Goal: Transaction & Acquisition: Book appointment/travel/reservation

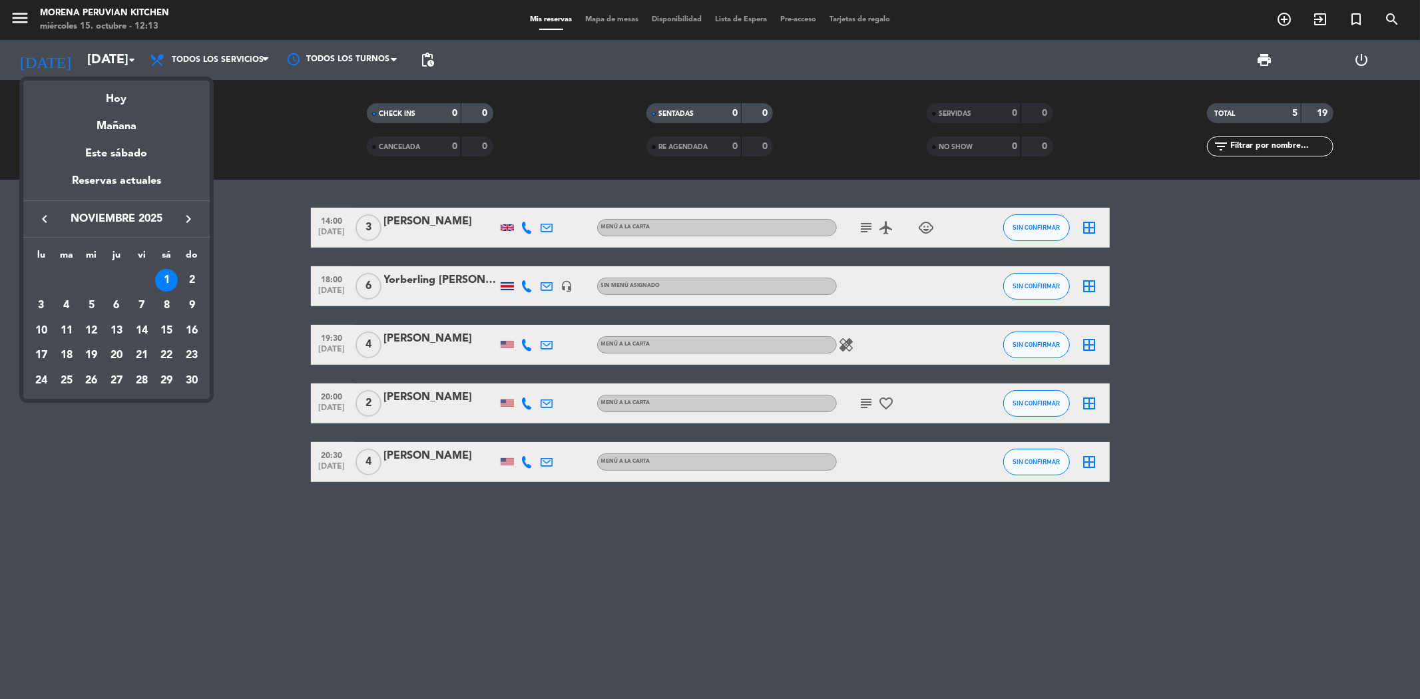
click at [190, 215] on icon "keyboard_arrow_right" at bounding box center [188, 219] width 16 height 16
click at [47, 215] on icon "keyboard_arrow_left" at bounding box center [45, 219] width 16 height 16
click at [164, 376] on div "27" at bounding box center [166, 380] width 23 height 23
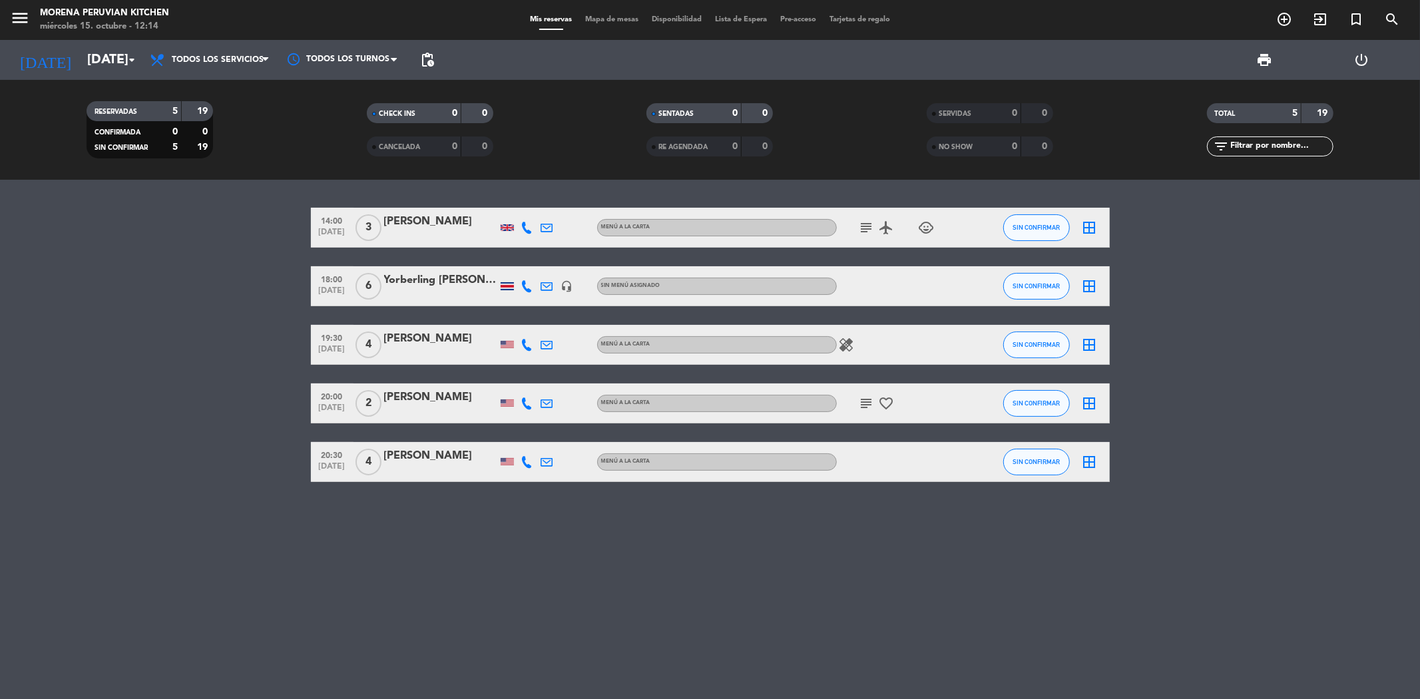
type input "sáb. 27 dic."
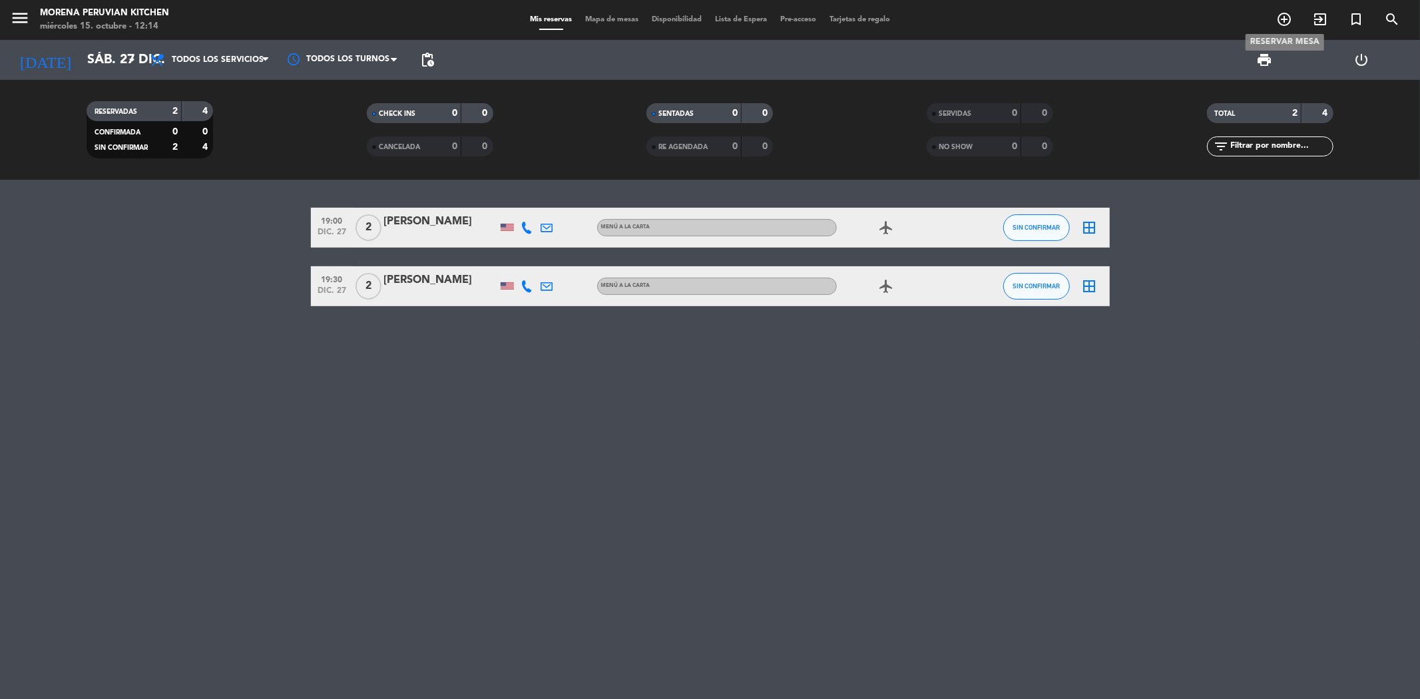
click at [1285, 20] on icon "add_circle_outline" at bounding box center [1284, 19] width 16 height 16
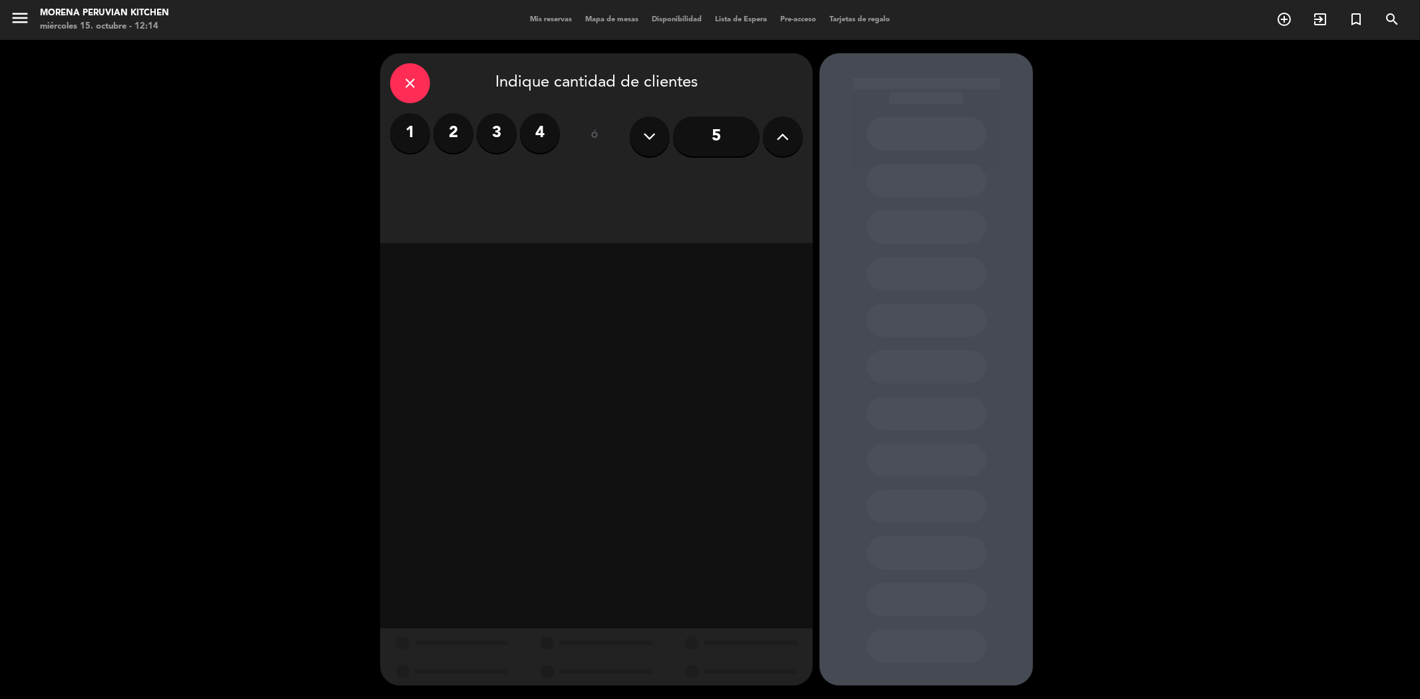
click at [783, 143] on icon at bounding box center [783, 136] width 13 height 20
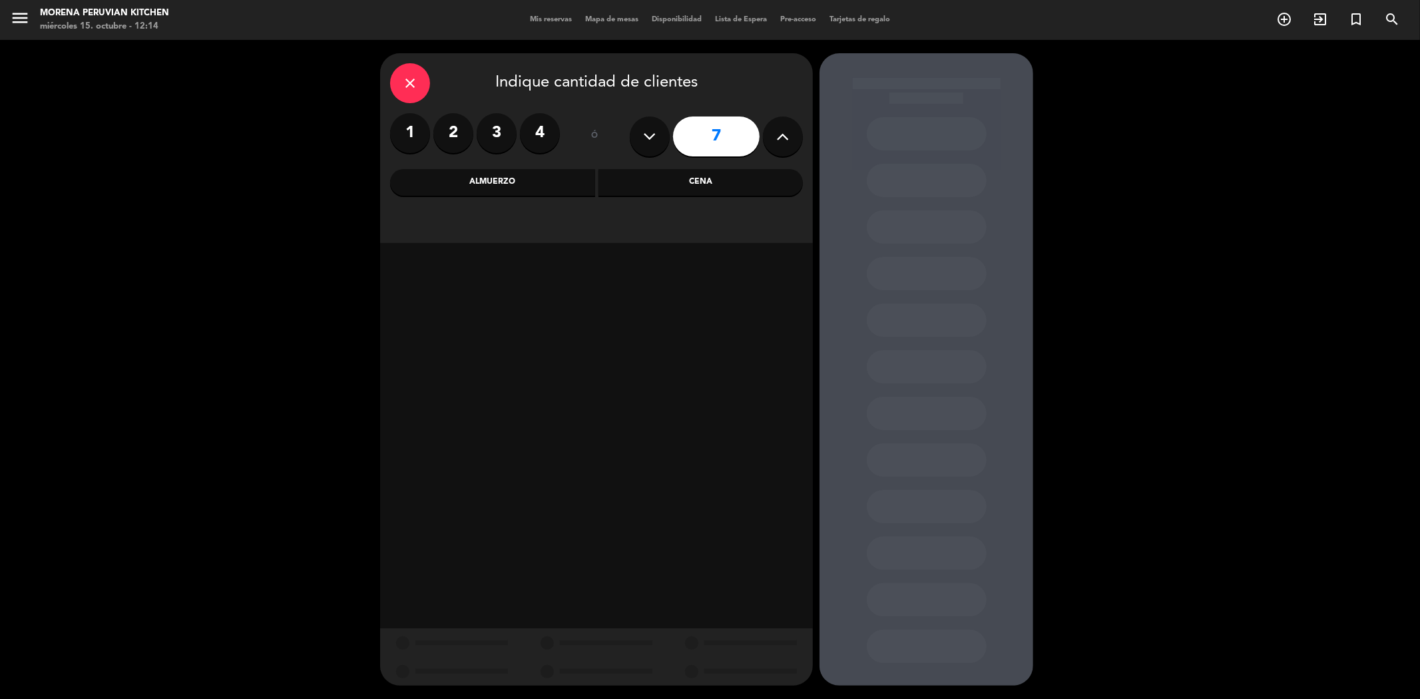
click at [783, 143] on icon at bounding box center [783, 136] width 13 height 20
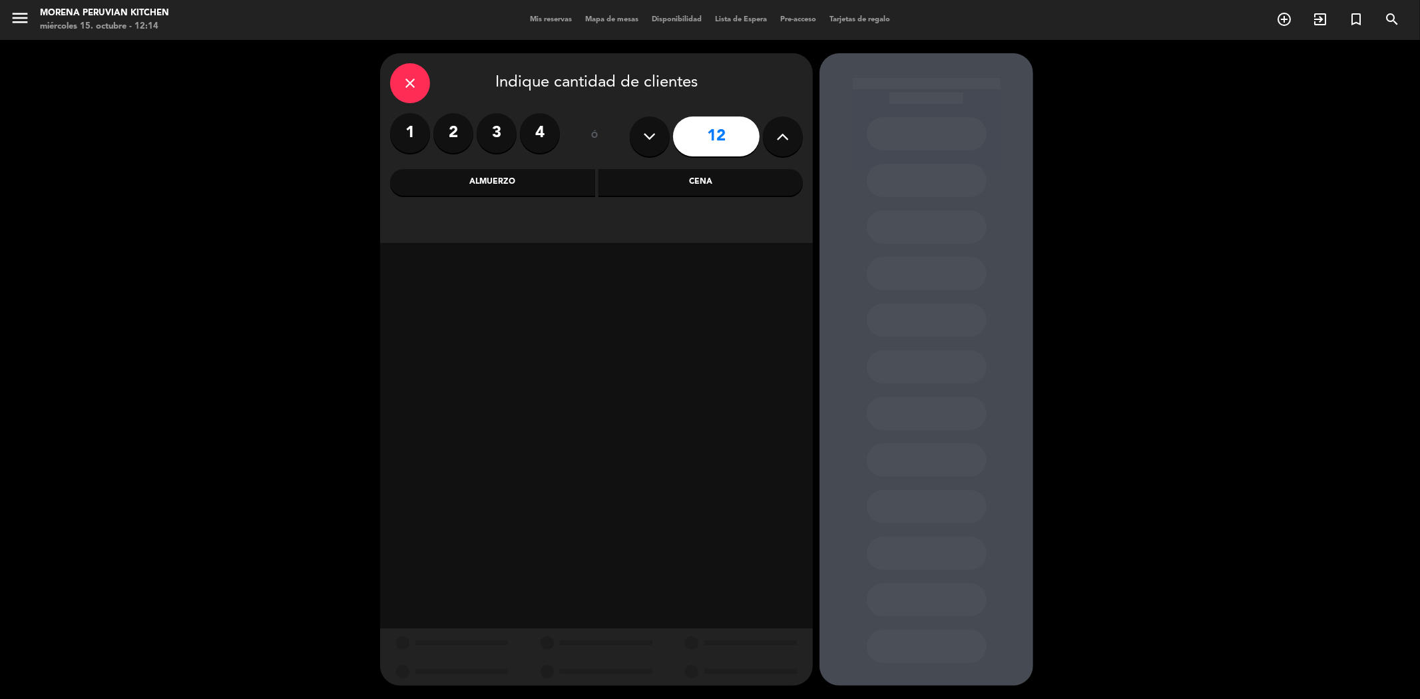
click at [783, 143] on icon at bounding box center [783, 136] width 13 height 20
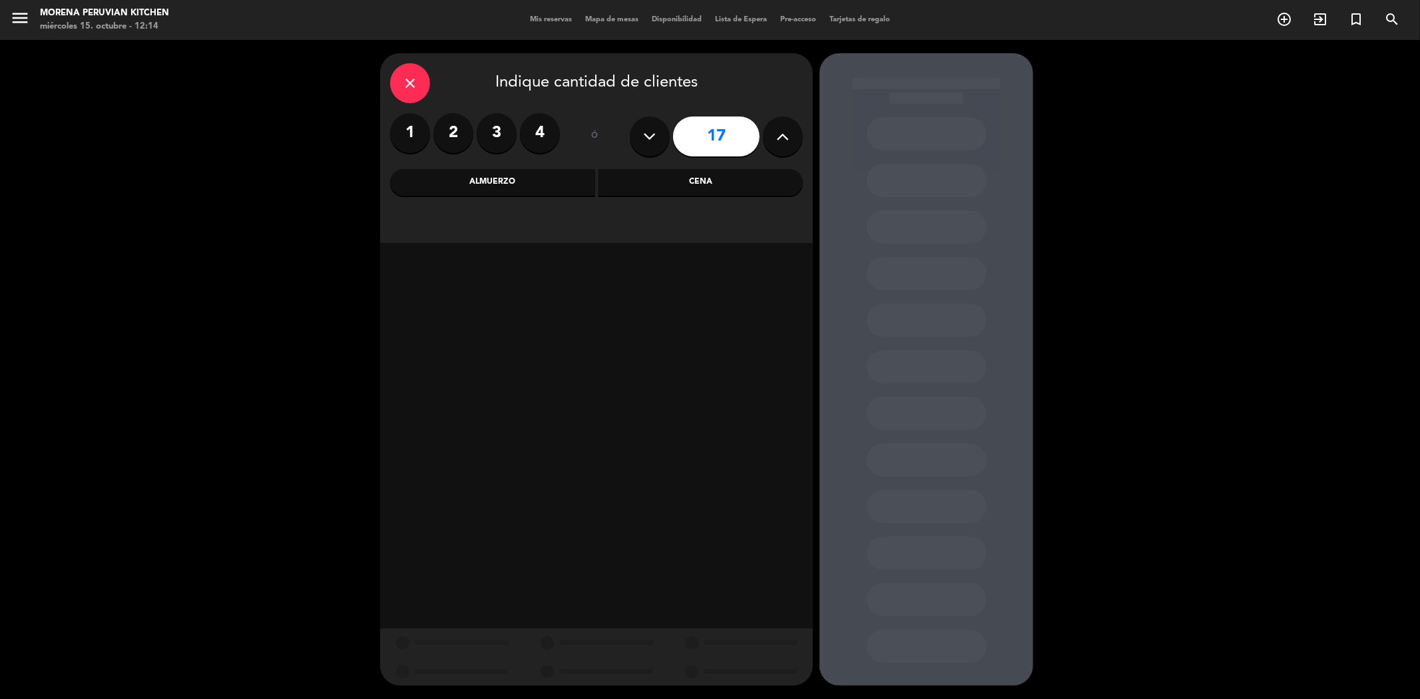
click at [783, 143] on icon at bounding box center [783, 136] width 13 height 20
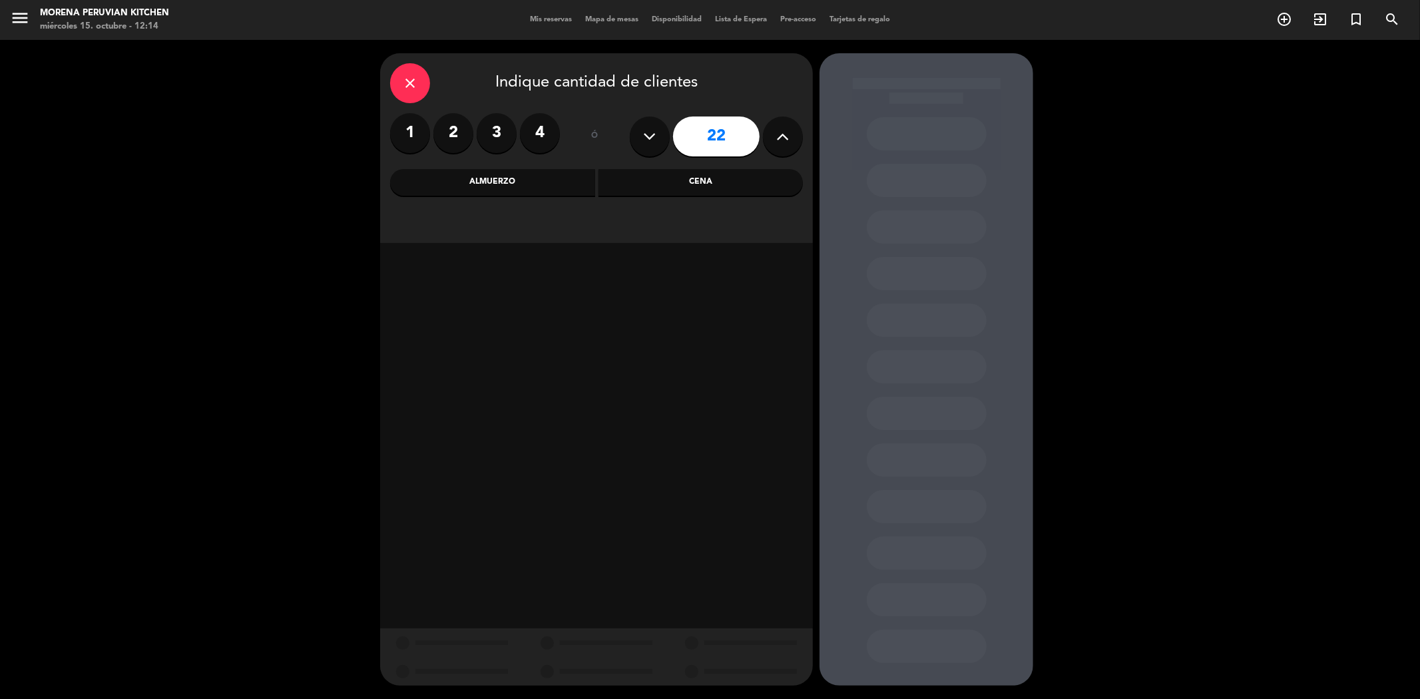
click at [783, 143] on icon at bounding box center [783, 136] width 13 height 20
type input "23"
click at [783, 143] on icon at bounding box center [783, 136] width 13 height 20
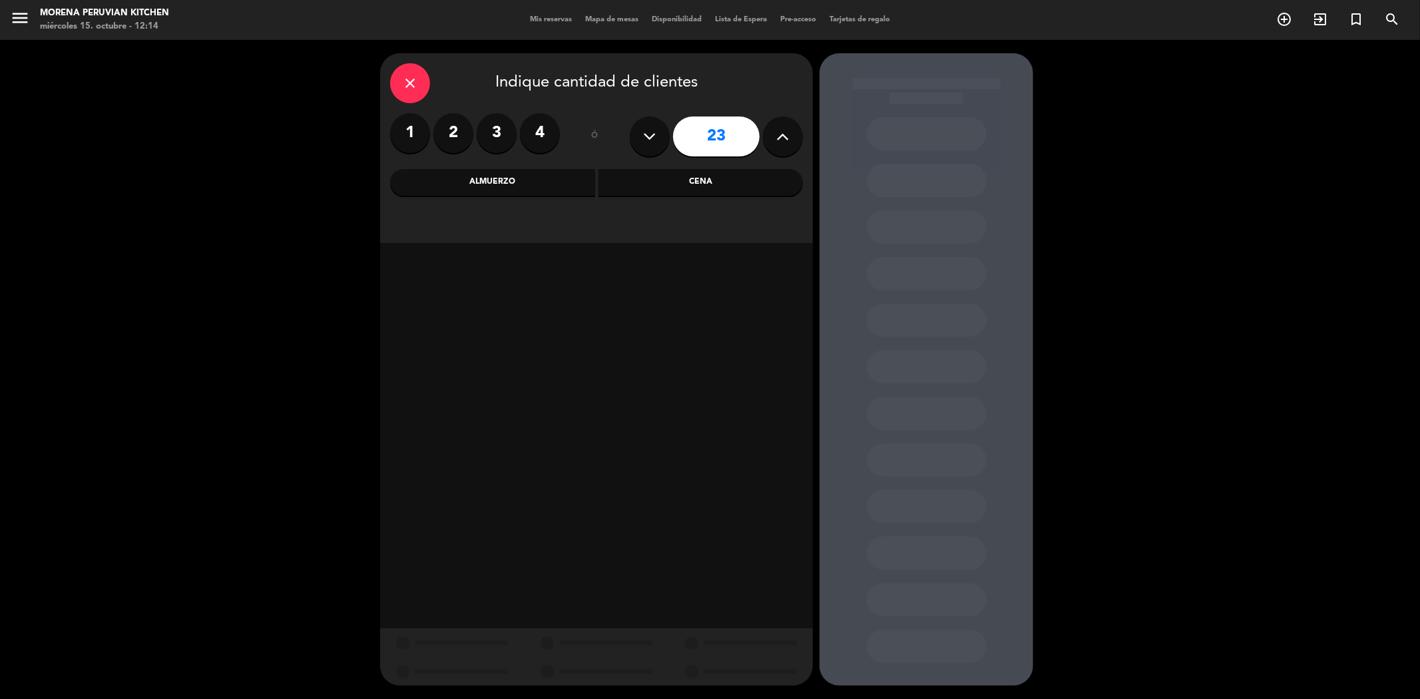
click at [783, 143] on icon at bounding box center [783, 136] width 13 height 20
click at [695, 184] on div "Cena" at bounding box center [700, 182] width 205 height 27
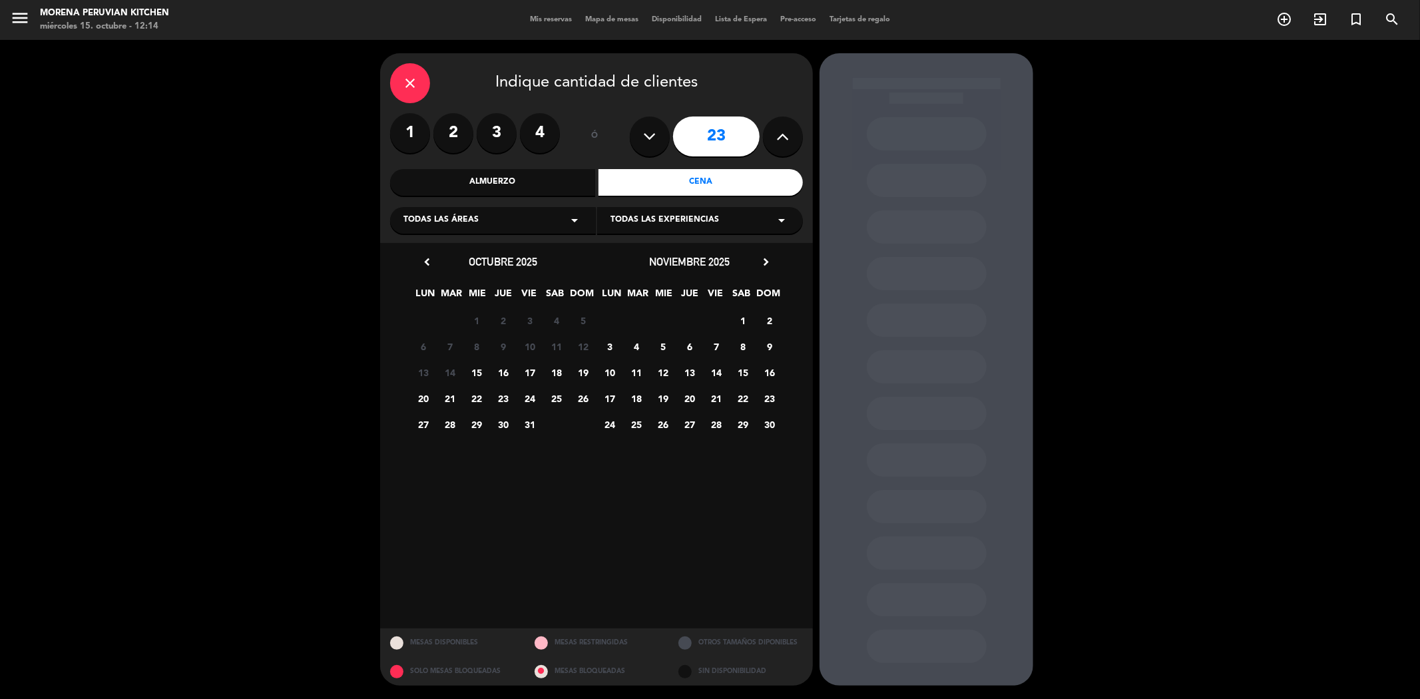
click at [448, 181] on div "Almuerzo" at bounding box center [492, 182] width 205 height 27
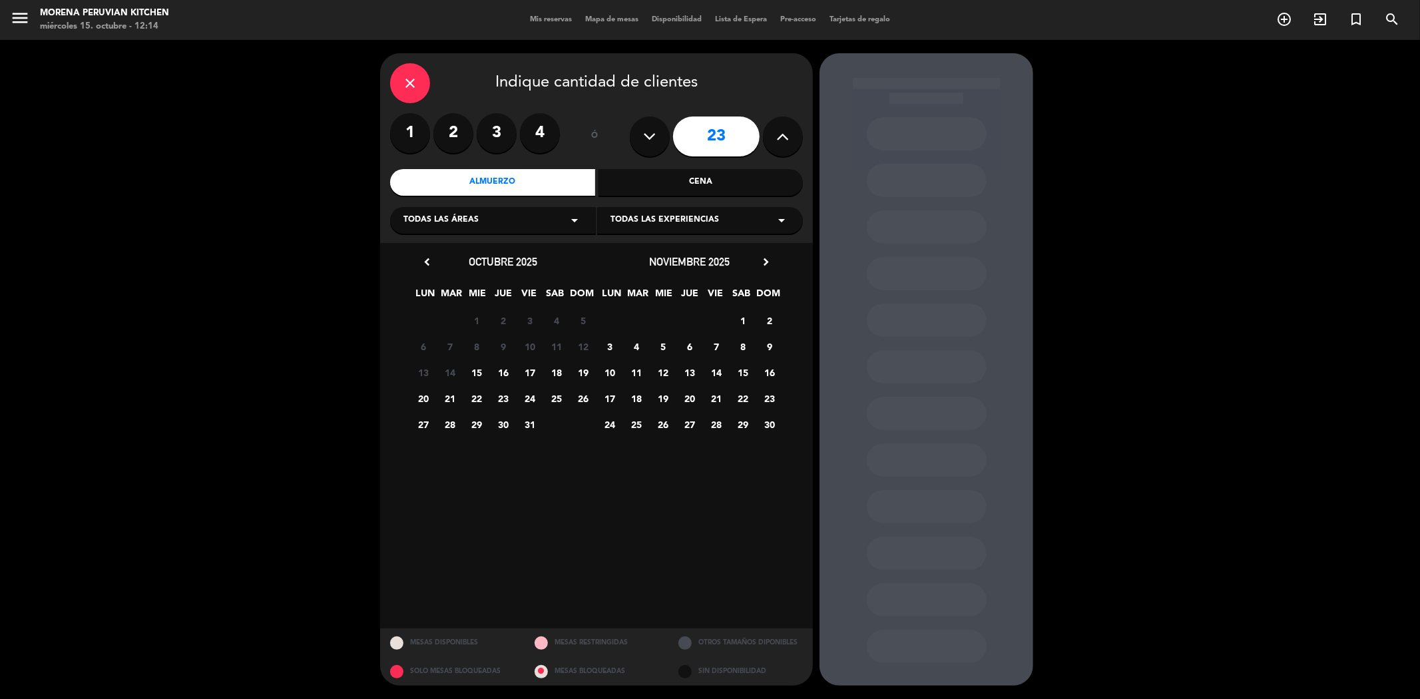
click at [764, 263] on icon "chevron_right" at bounding box center [766, 262] width 14 height 14
click at [741, 427] on span "27" at bounding box center [743, 424] width 22 height 22
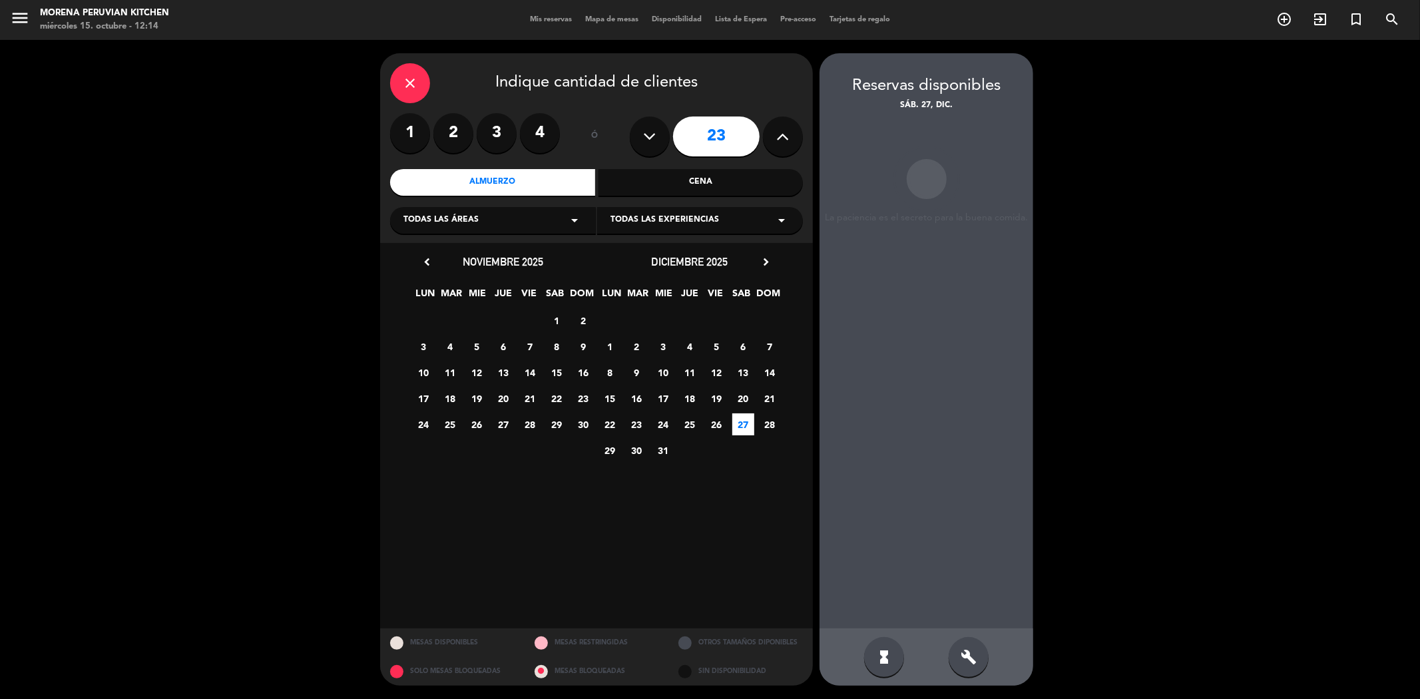
click at [741, 427] on span "27" at bounding box center [743, 424] width 22 height 22
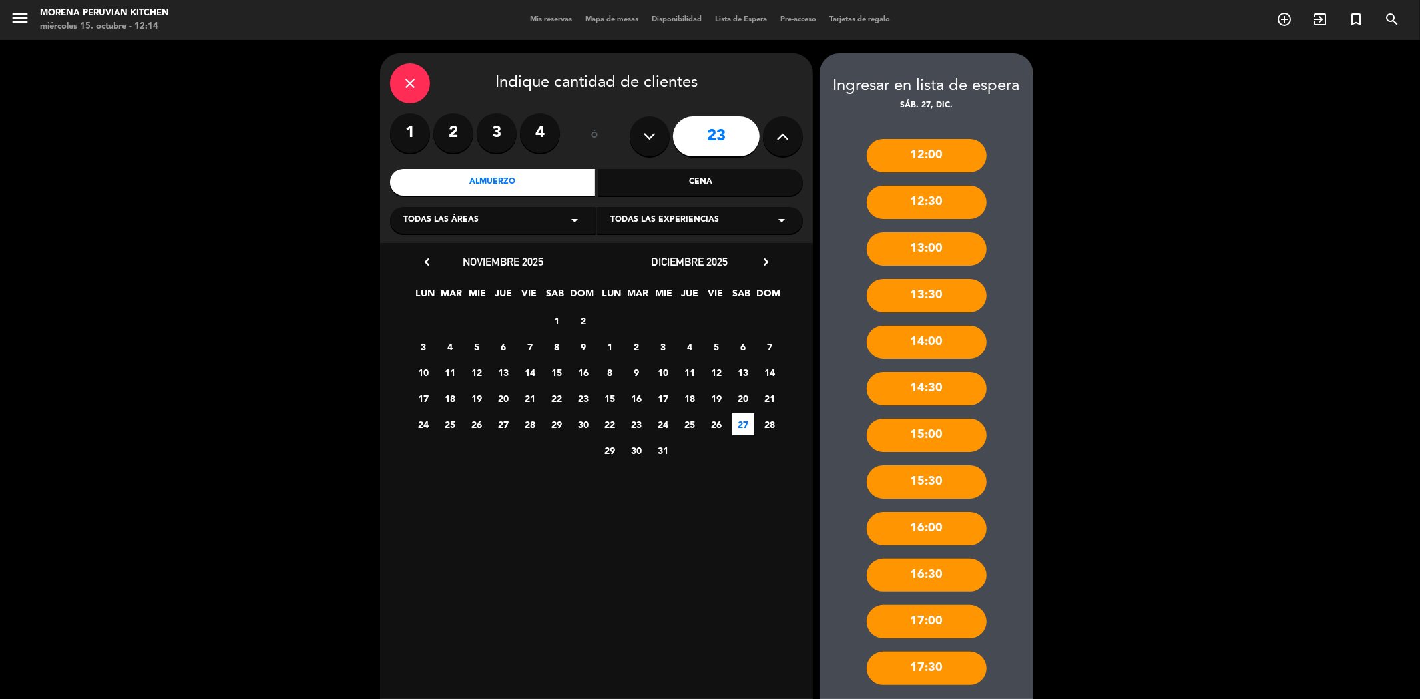
scroll to position [69, 0]
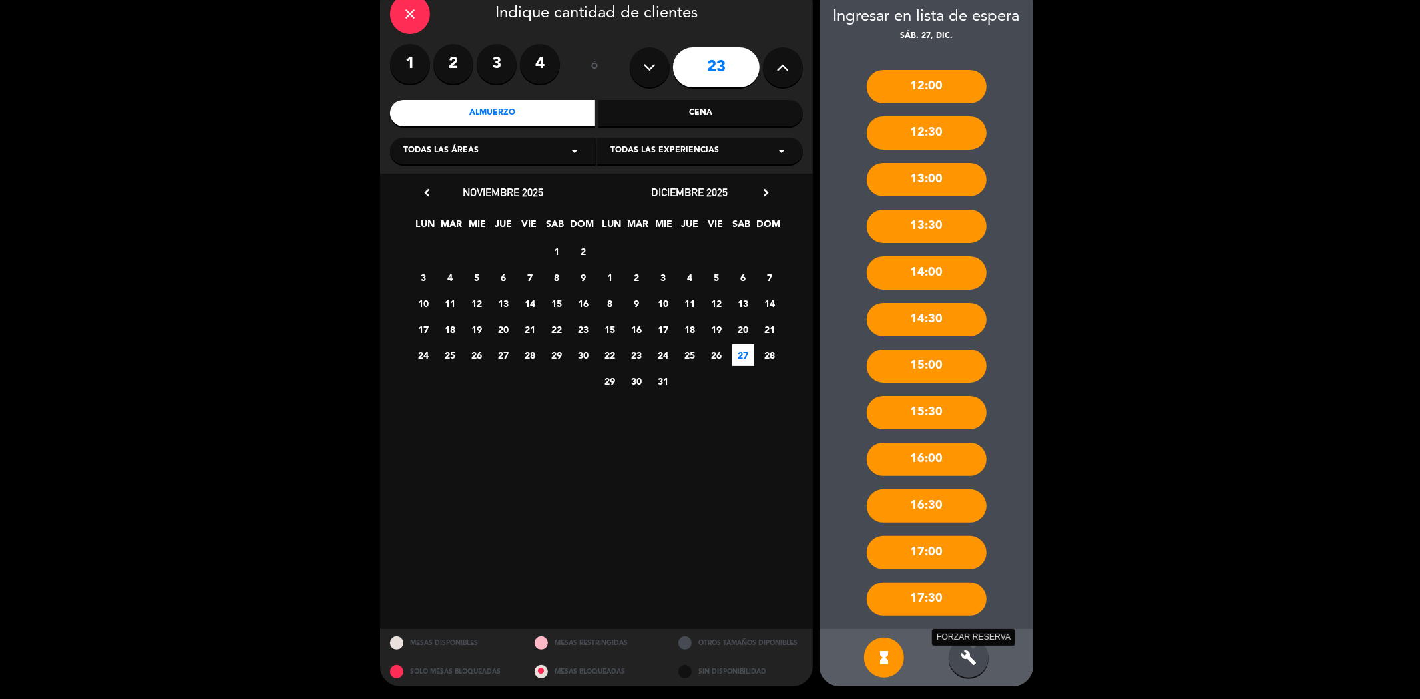
click at [960, 660] on icon "build" at bounding box center [968, 658] width 16 height 16
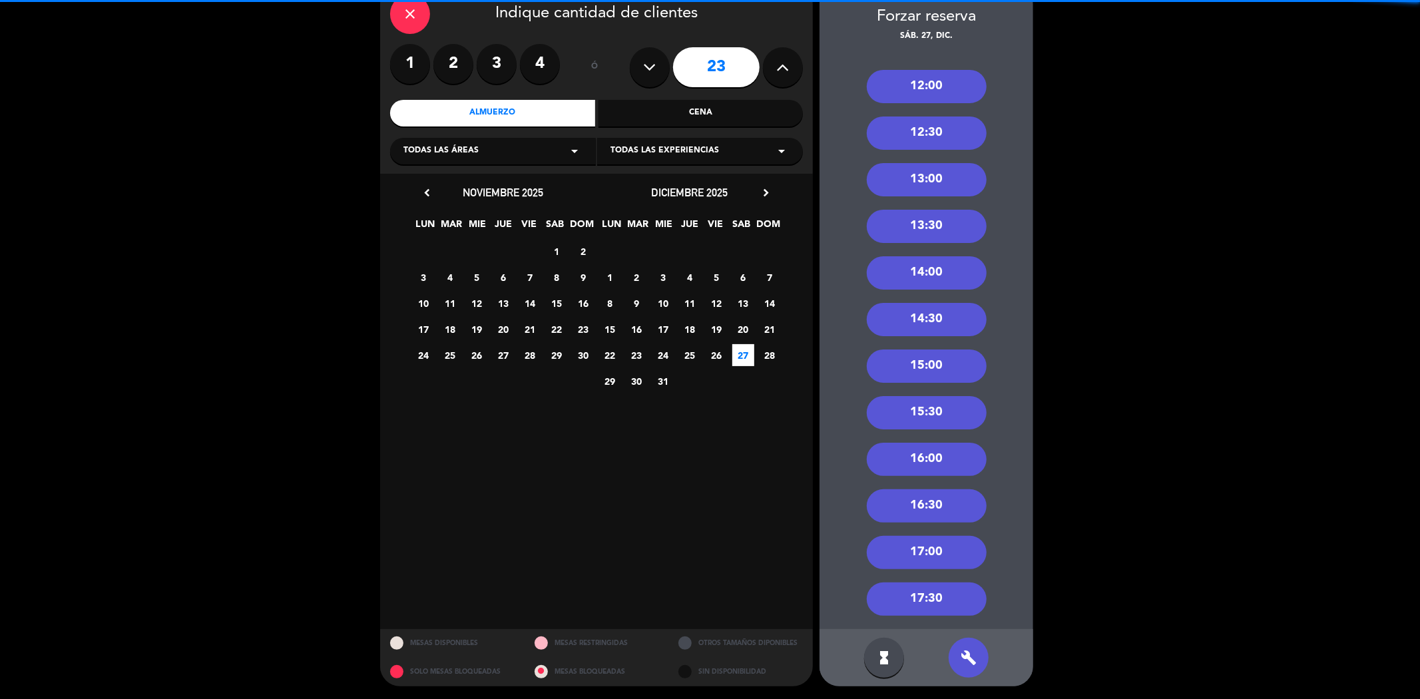
click at [940, 554] on div "17:00" at bounding box center [927, 552] width 120 height 33
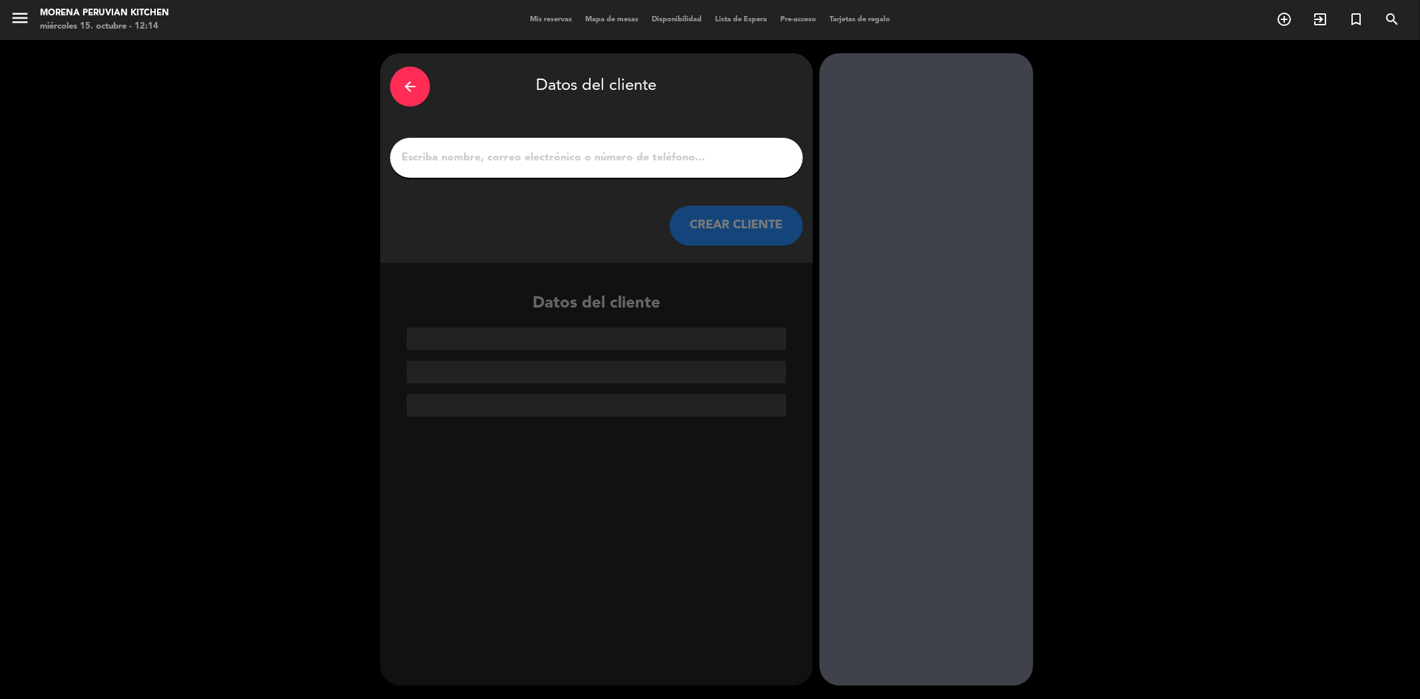
click at [503, 163] on input "1" at bounding box center [596, 157] width 393 height 19
paste input "[PERSON_NAME]"
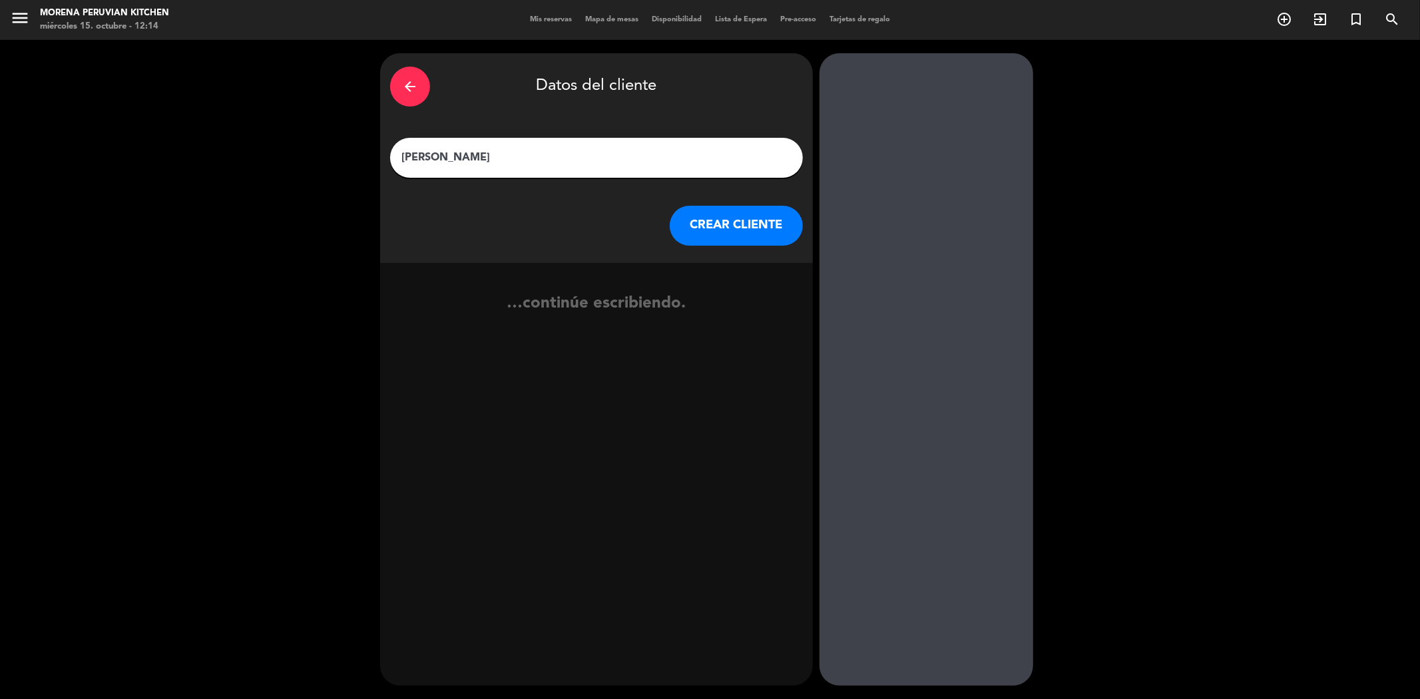
type input "[PERSON_NAME]"
click at [720, 222] on button "CREAR CLIENTE" at bounding box center [736, 226] width 133 height 40
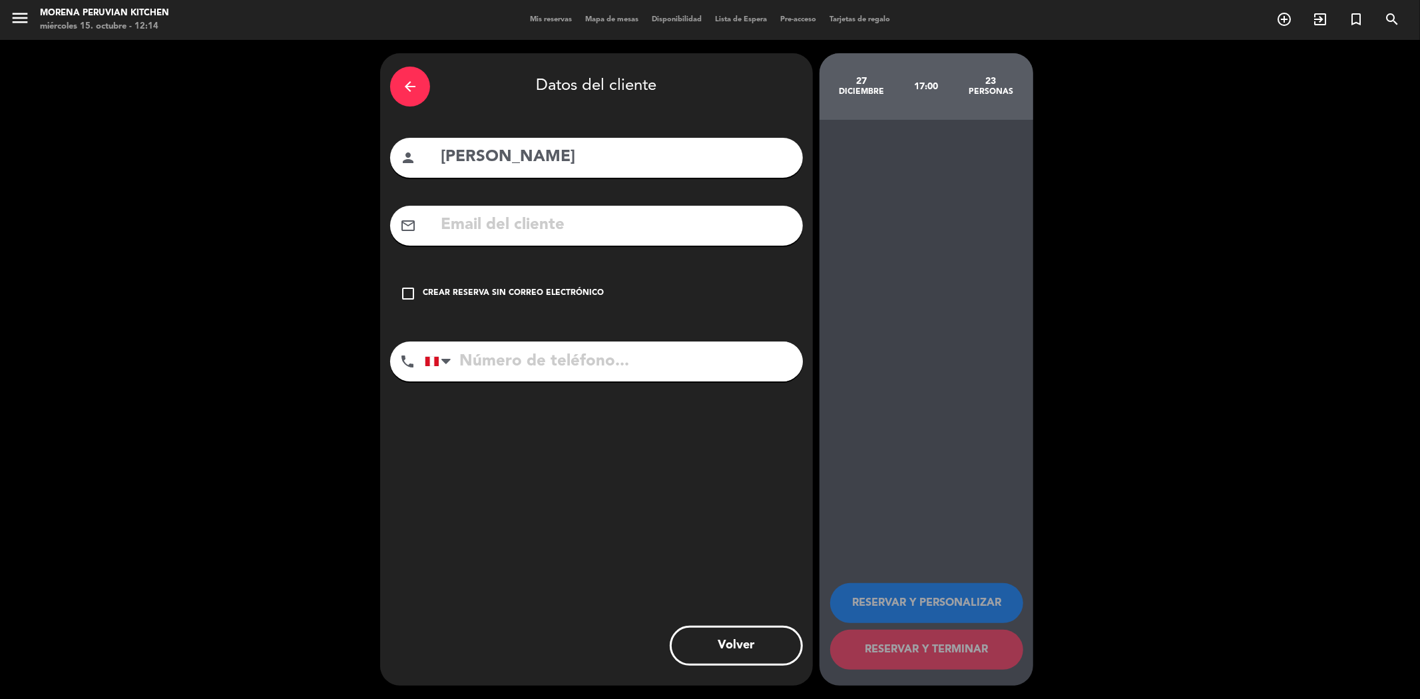
click at [449, 236] on input "text" at bounding box center [615, 225] width 353 height 27
paste input "[EMAIL_ADDRESS][DOMAIN_NAME]"
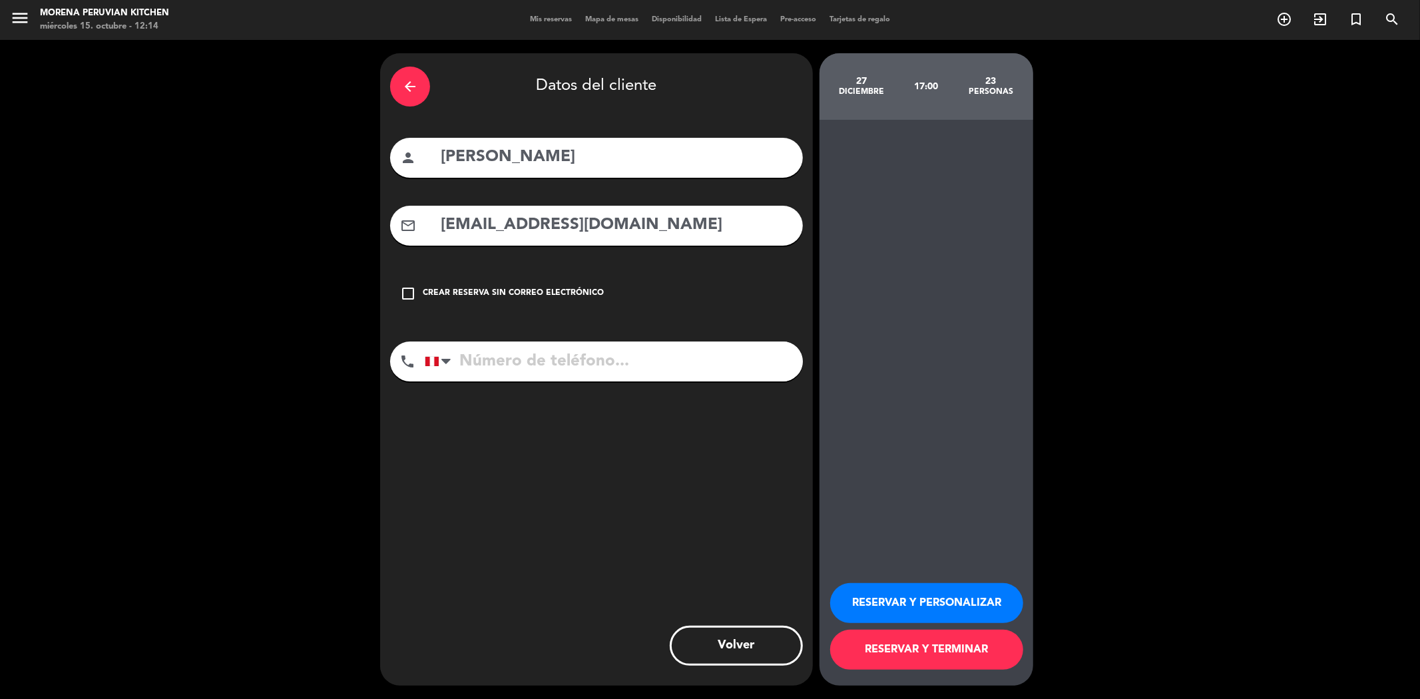
type input "[EMAIL_ADDRESS][DOMAIN_NAME]"
click at [538, 366] on input "tel" at bounding box center [614, 361] width 378 height 40
paste input "[PHONE_NUMBER]"
type input "[PHONE_NUMBER]"
click at [942, 609] on button "RESERVAR Y PERSONALIZAR" at bounding box center [926, 603] width 193 height 40
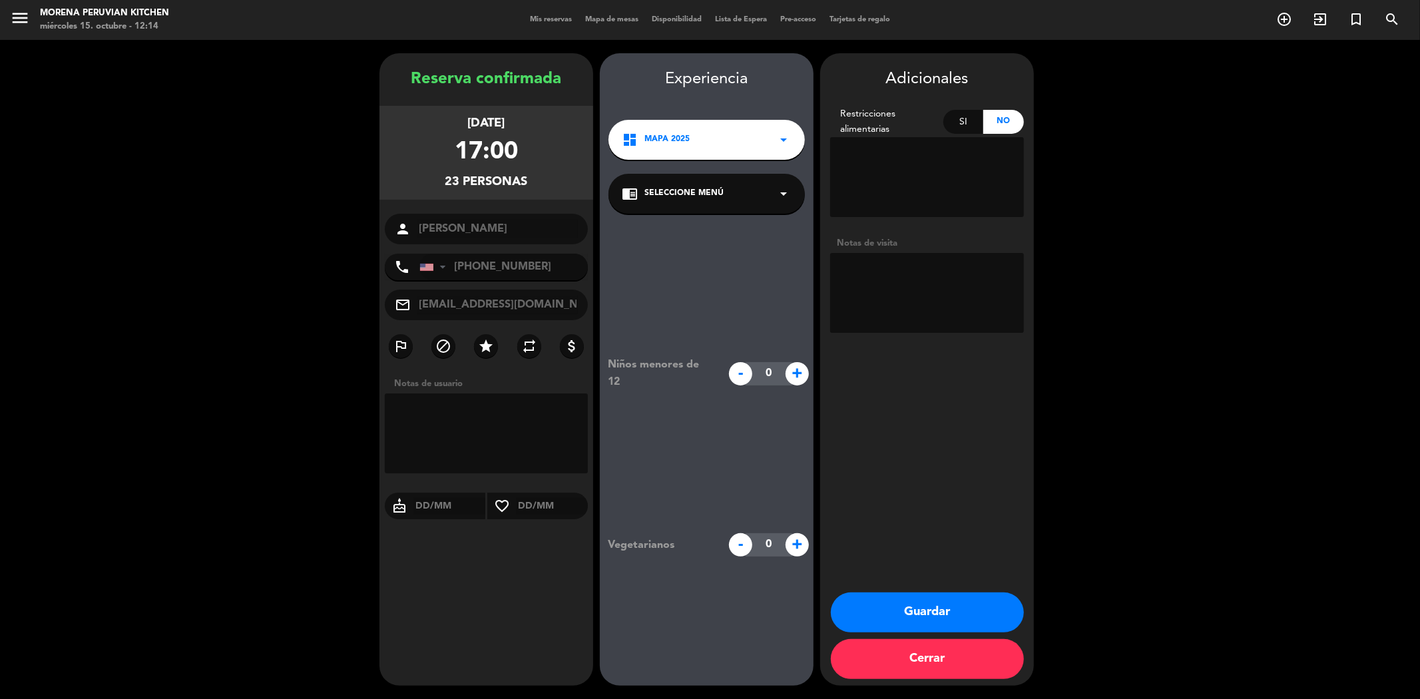
click at [923, 262] on textarea at bounding box center [927, 293] width 194 height 80
type textarea "Son [DEMOGRAPHIC_DATA] Personas Se coordinará pedidos Se espera un pre depósito."
click at [922, 610] on button "Guardar" at bounding box center [927, 612] width 193 height 40
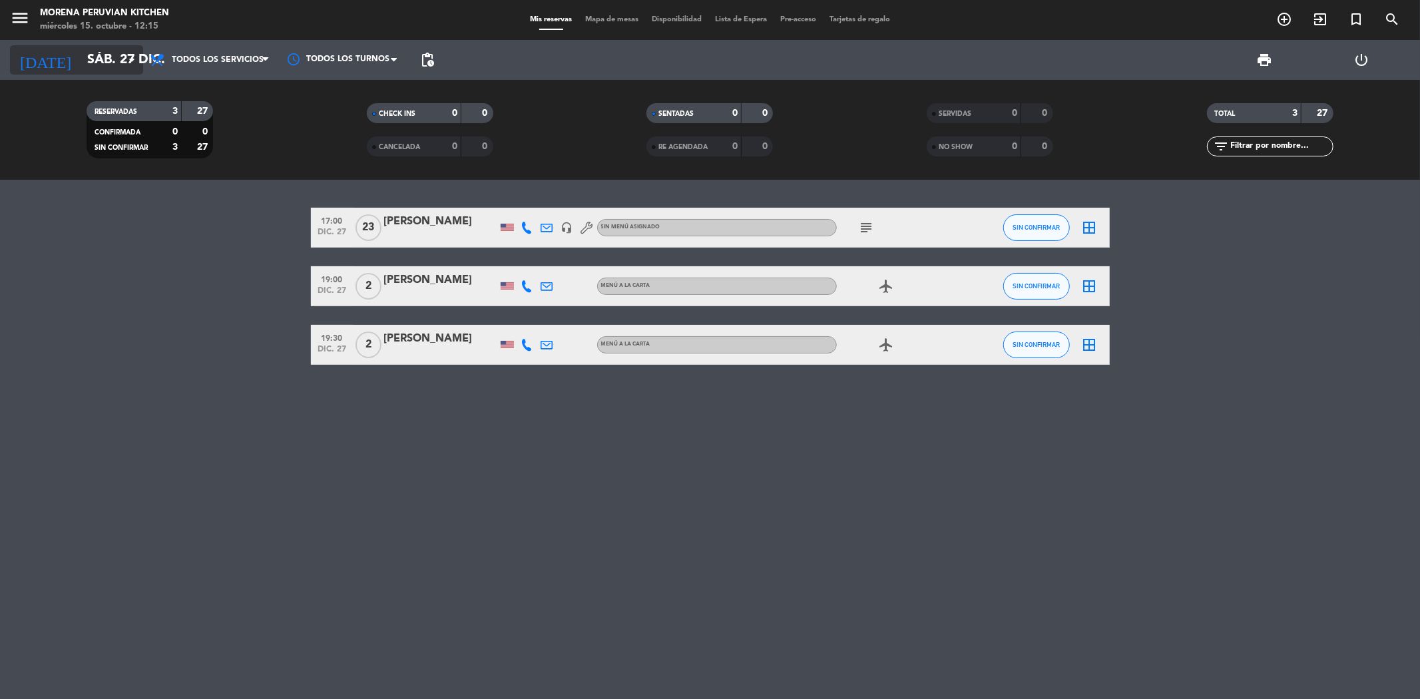
click at [115, 57] on input "sáb. 27 dic." at bounding box center [165, 59] width 169 height 29
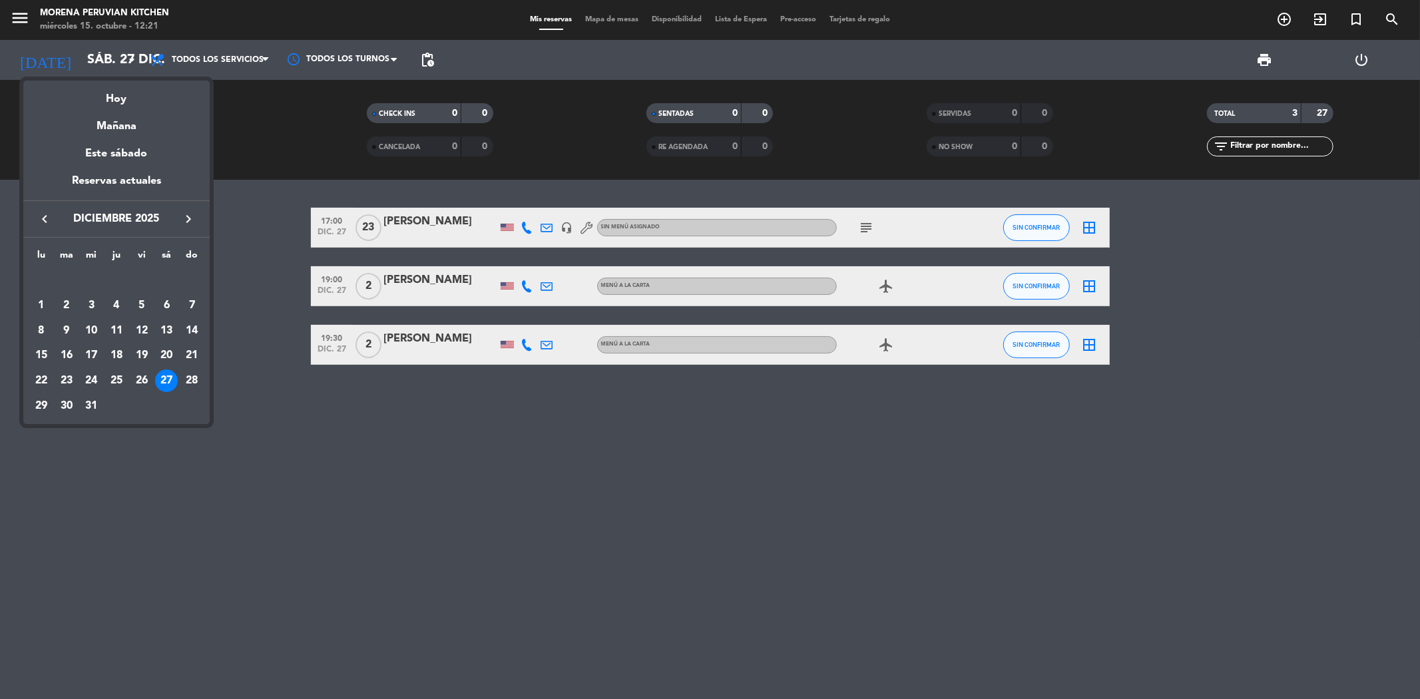
click at [114, 56] on div at bounding box center [710, 349] width 1420 height 699
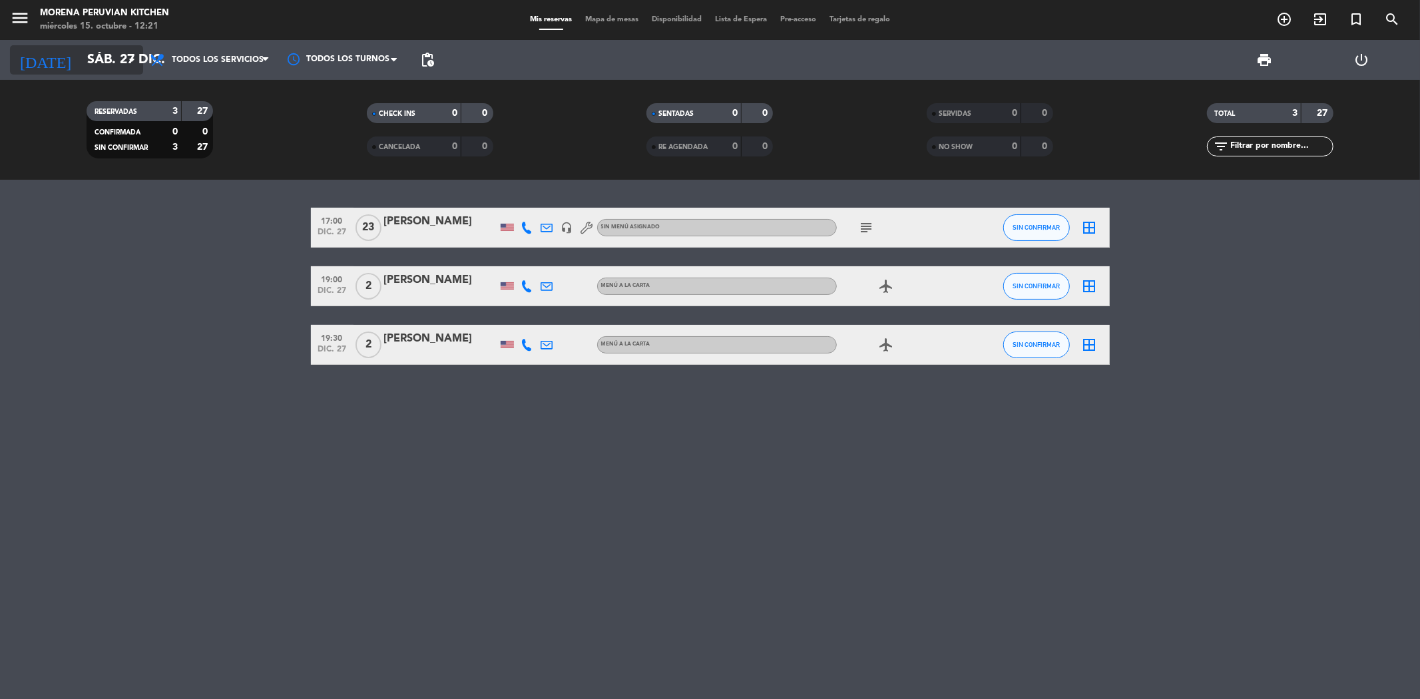
click at [114, 62] on input "sáb. 27 dic." at bounding box center [165, 59] width 169 height 29
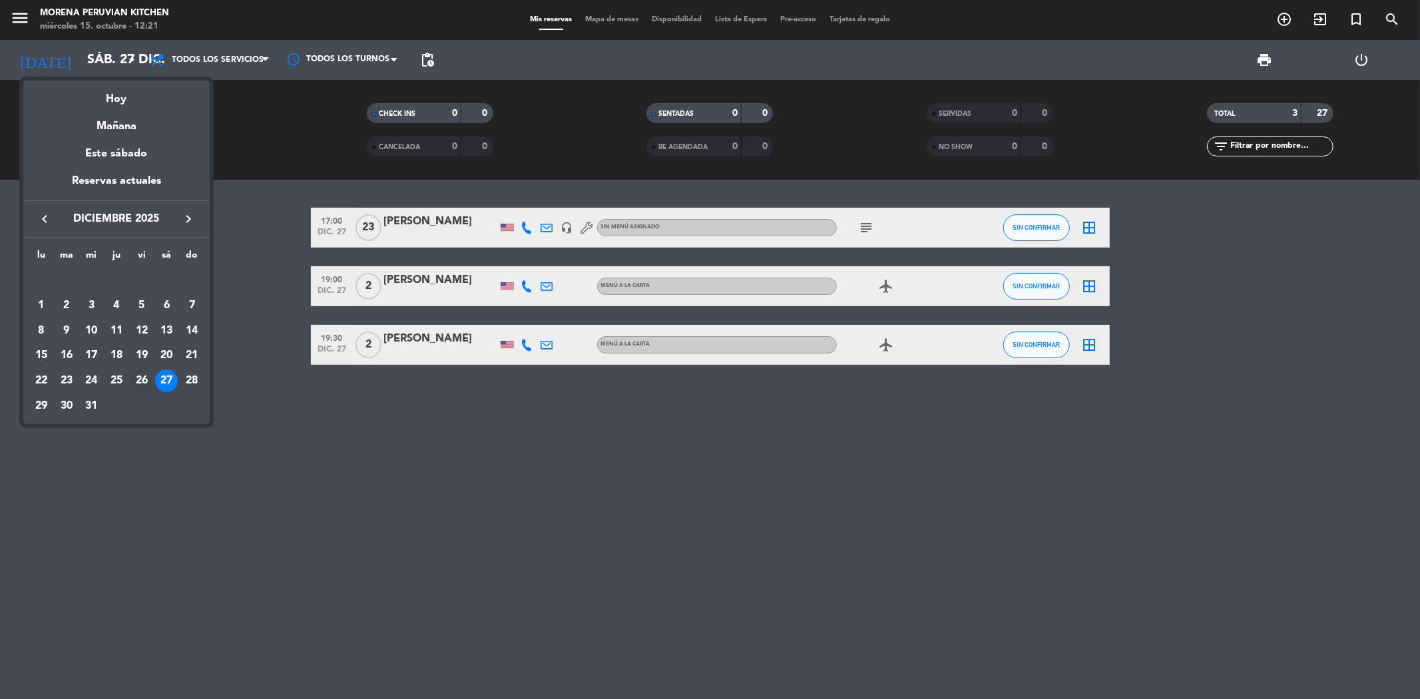
click at [144, 378] on div "26" at bounding box center [141, 380] width 23 height 23
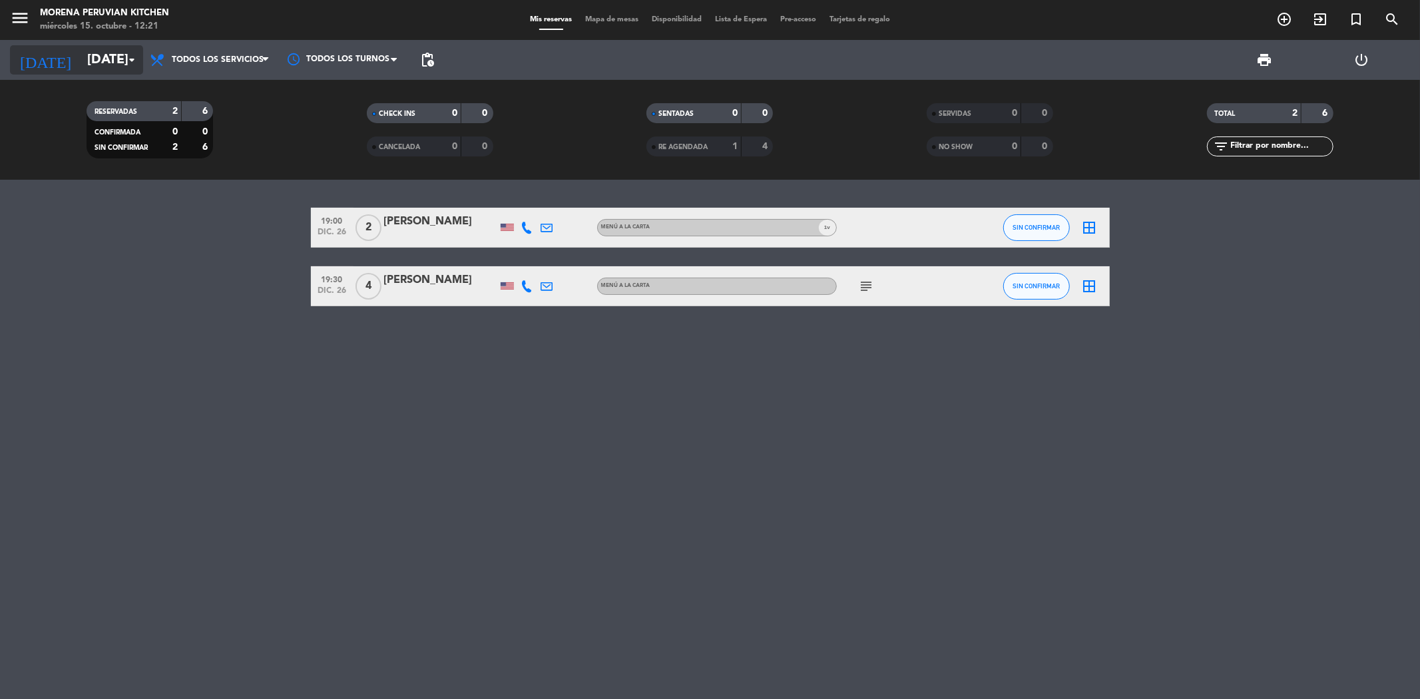
click at [98, 49] on input "[DATE]" at bounding box center [165, 59] width 169 height 29
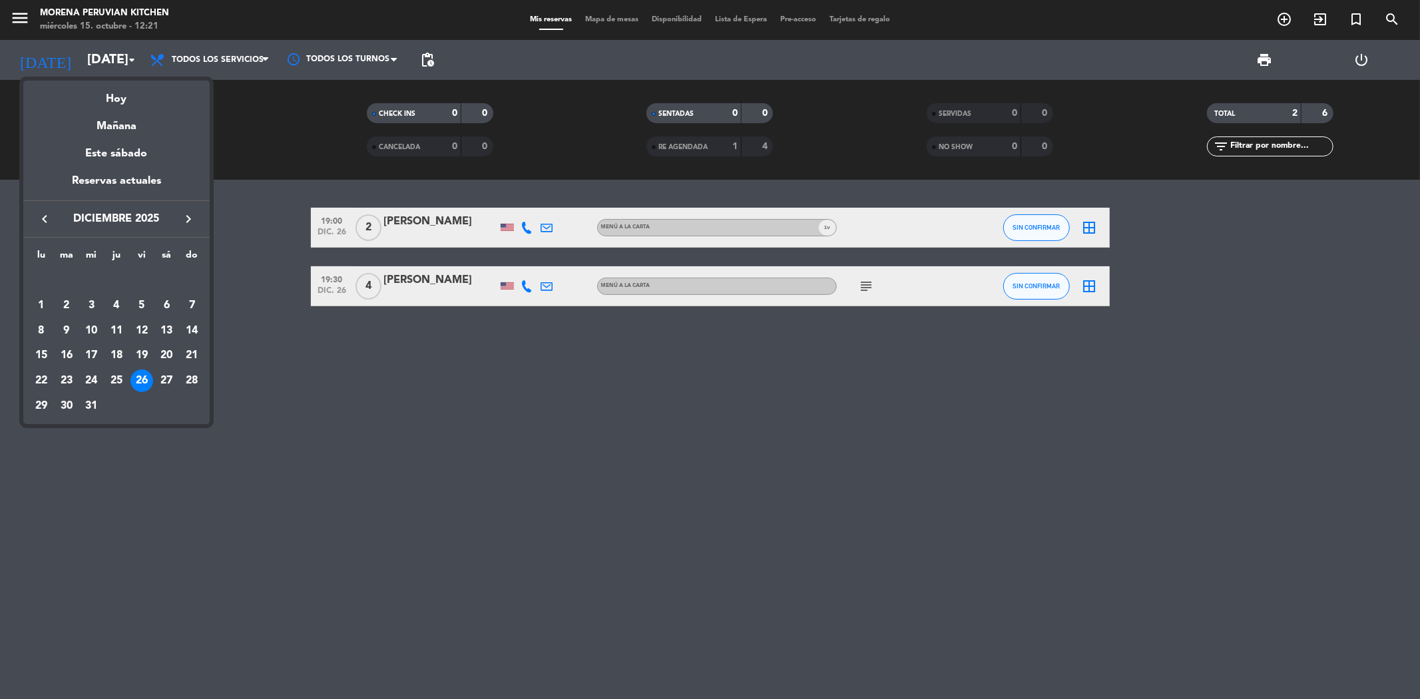
click at [41, 206] on div "keyboard_arrow_left diciembre 2025 keyboard_arrow_right" at bounding box center [116, 218] width 186 height 37
click at [45, 218] on icon "keyboard_arrow_left" at bounding box center [45, 219] width 16 height 16
click at [190, 382] on div "26" at bounding box center [191, 380] width 23 height 23
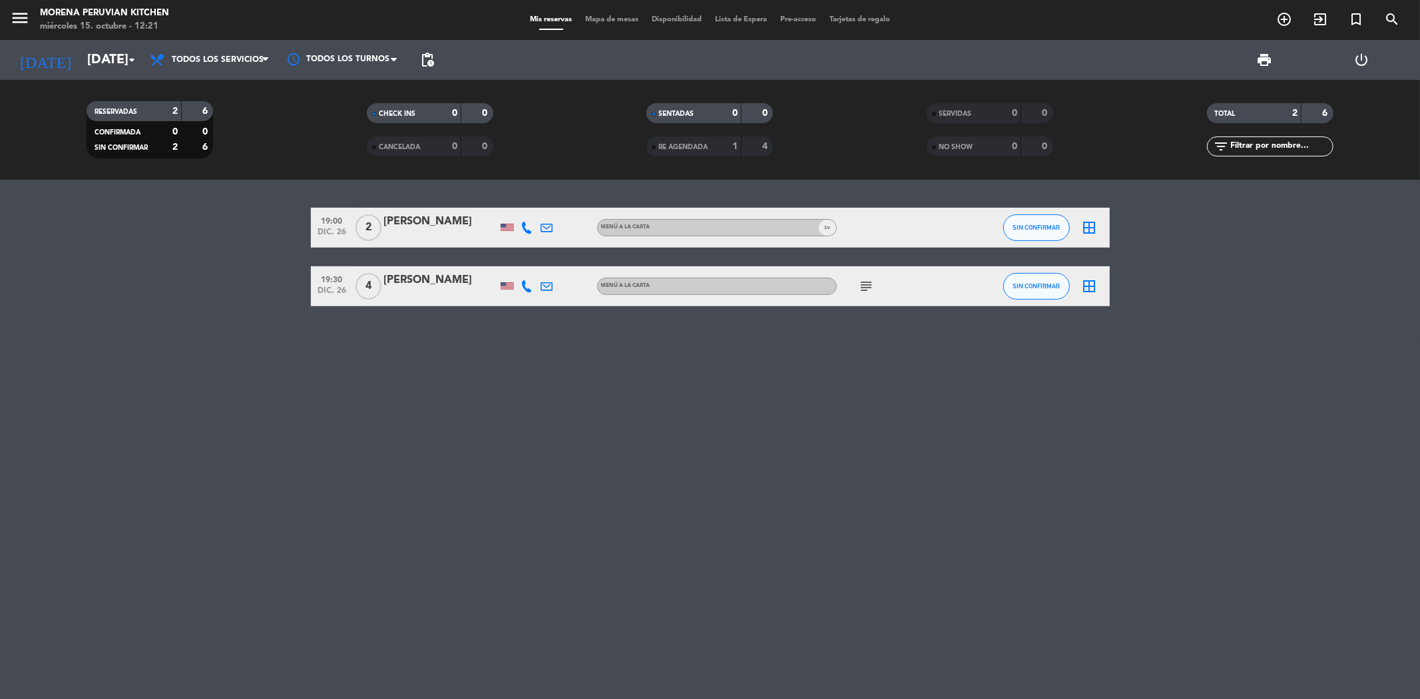
type input "[DATE]"
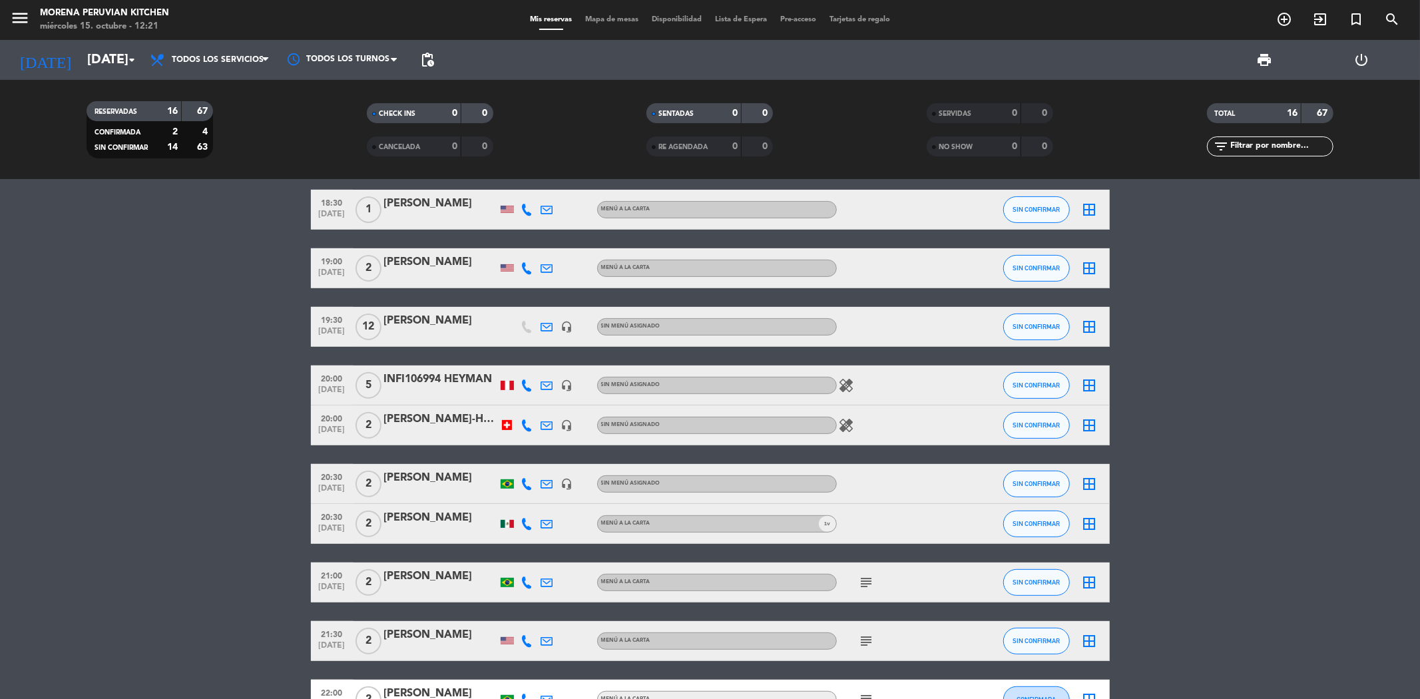
scroll to position [443, 0]
